Goal: Contribute content

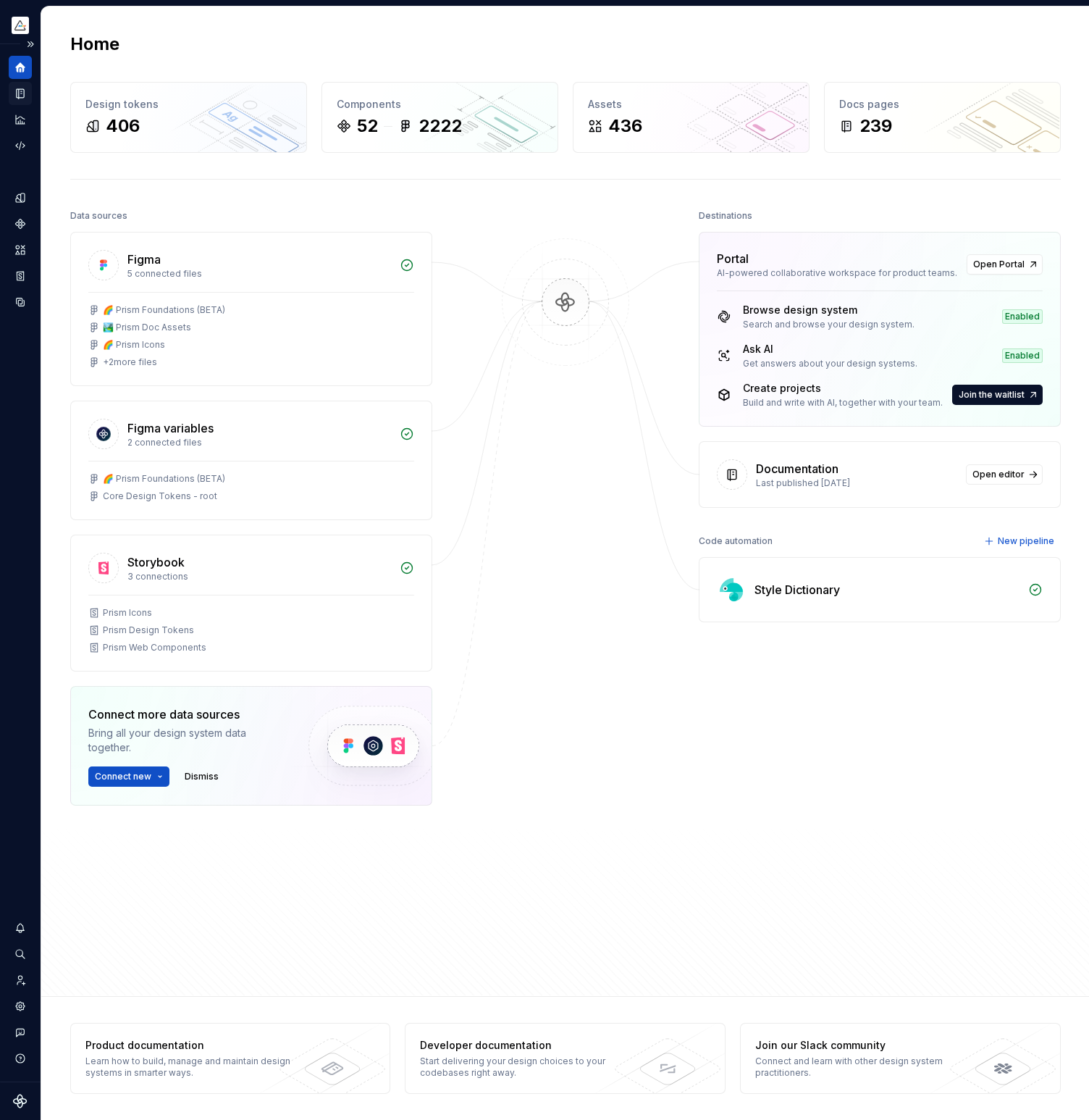
click at [24, 93] on icon "Documentation" at bounding box center [20, 94] width 7 height 10
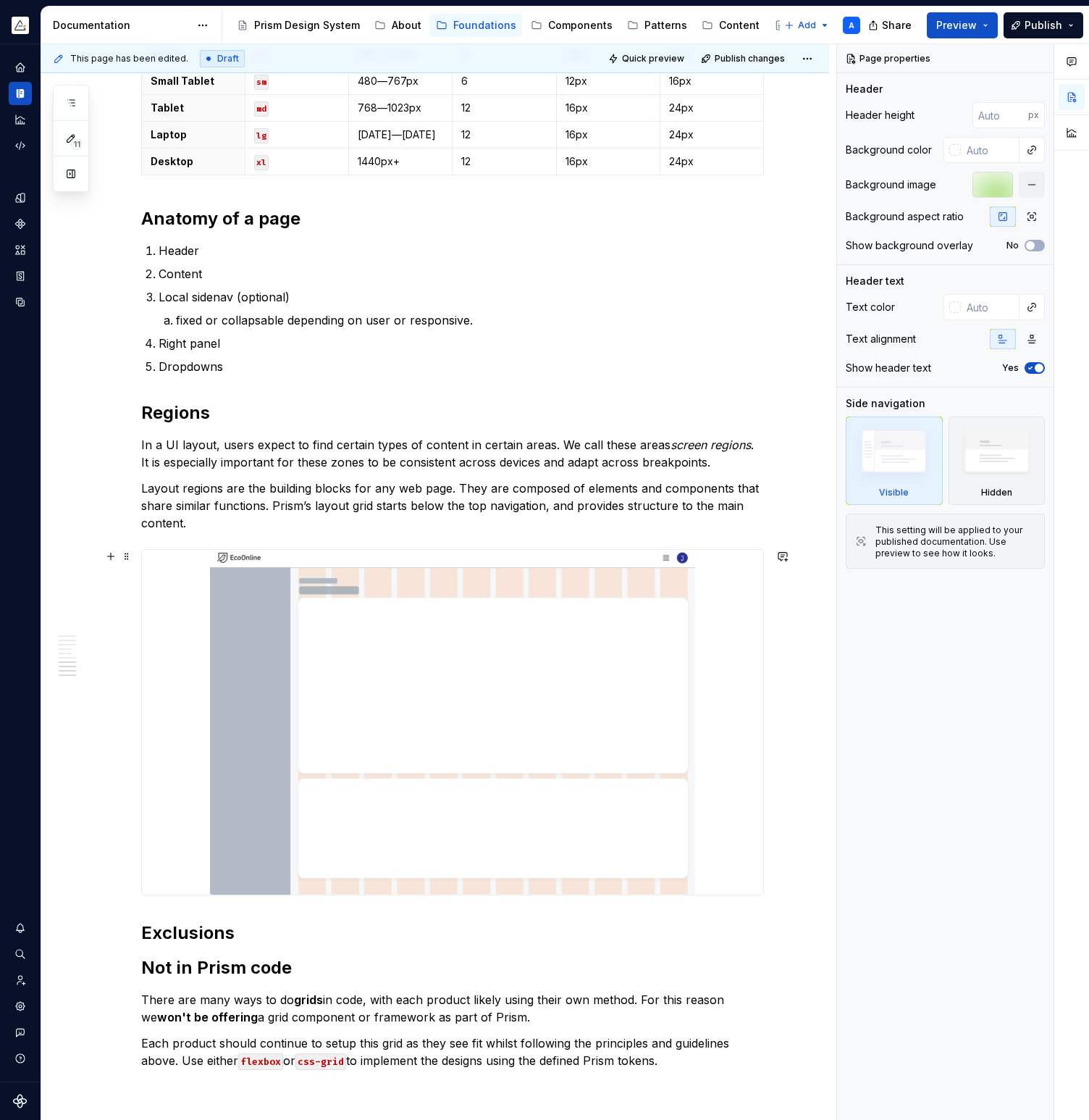
scroll to position [1827, 0]
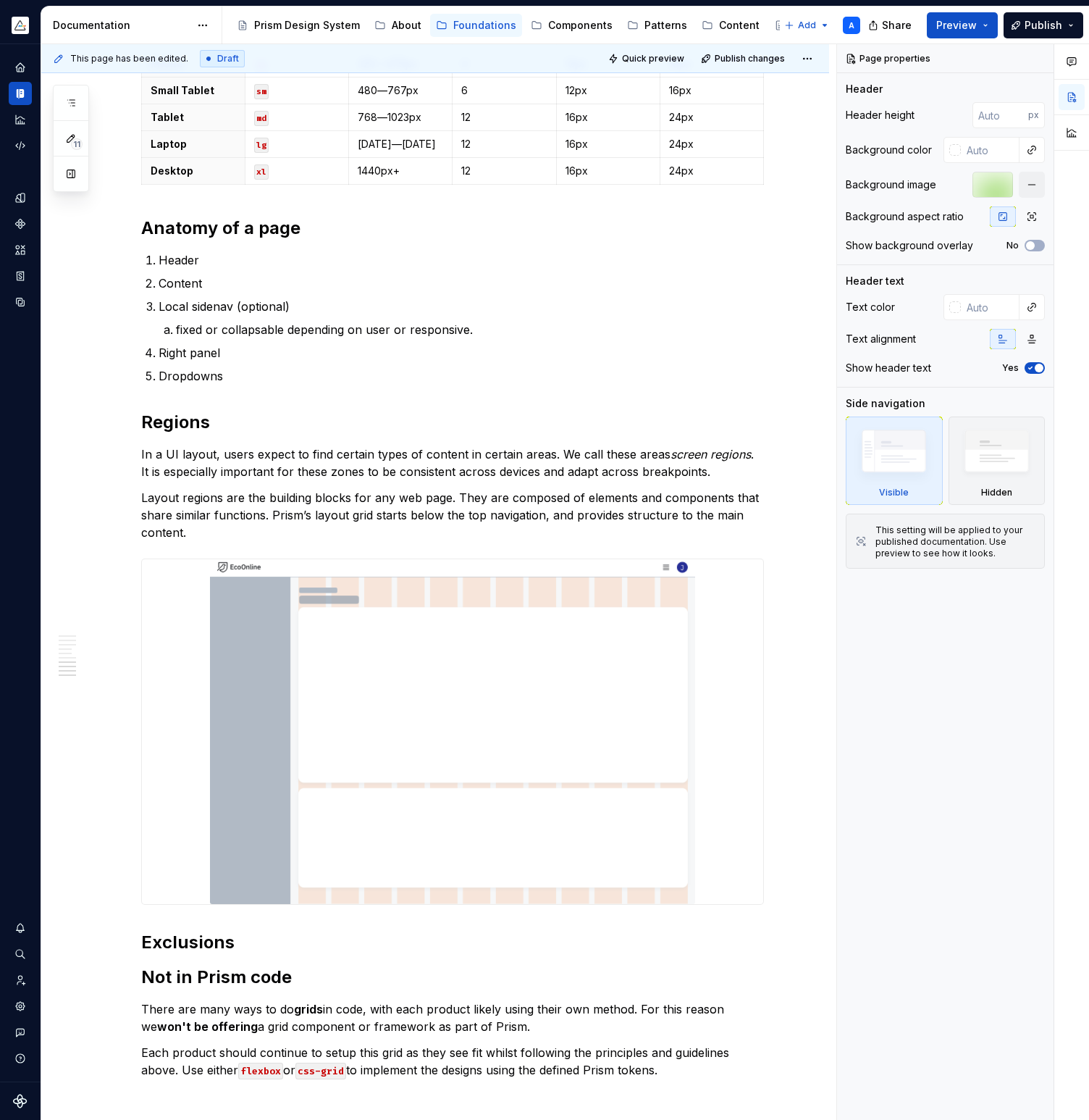
type textarea "*"
